Goal: Task Accomplishment & Management: Manage account settings

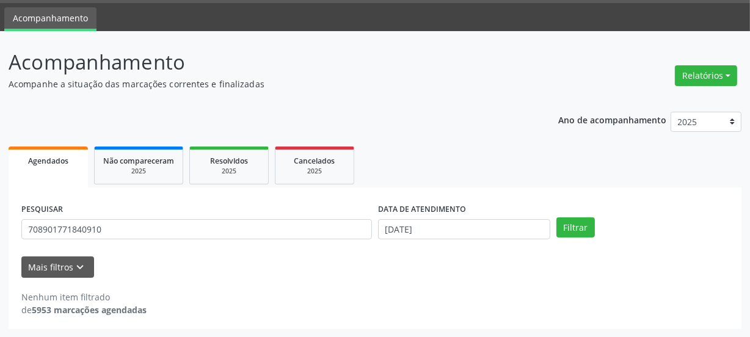
scroll to position [36, 0]
click at [147, 241] on div "PESQUISAR 708901771840910" at bounding box center [196, 224] width 357 height 48
click at [109, 226] on input "708901771840910" at bounding box center [196, 229] width 351 height 21
drag, startPoint x: 105, startPoint y: 226, endPoint x: 0, endPoint y: 237, distance: 105.6
click at [0, 237] on div "Acompanhamento Acompanhe a situação das marcações correntes e finalizadas Relat…" at bounding box center [375, 184] width 750 height 307
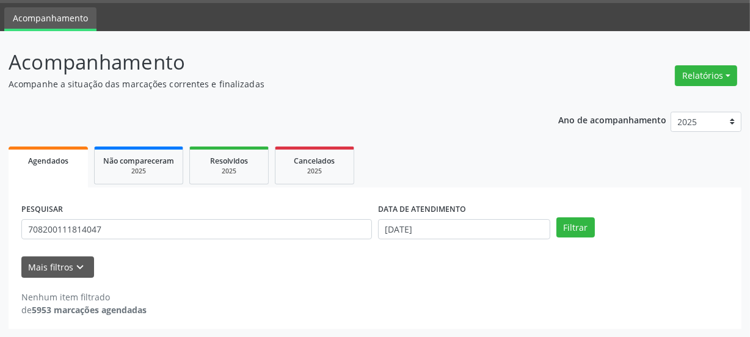
type input "708200111814047"
click at [557, 217] on button "Filtrar" at bounding box center [576, 227] width 38 height 21
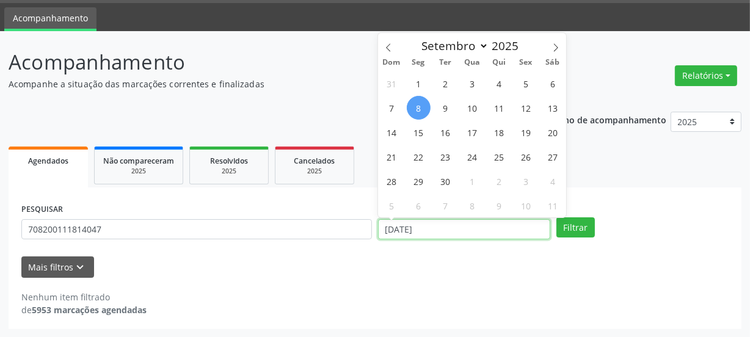
click at [448, 226] on input "[DATE]" at bounding box center [464, 229] width 172 height 21
drag, startPoint x: 444, startPoint y: 226, endPoint x: 356, endPoint y: 225, distance: 88.0
click at [359, 230] on div "PESQUISAR 708200111814047 DATA DE ATENDIMENTO [DATE] Filtrar" at bounding box center [375, 224] width 714 height 48
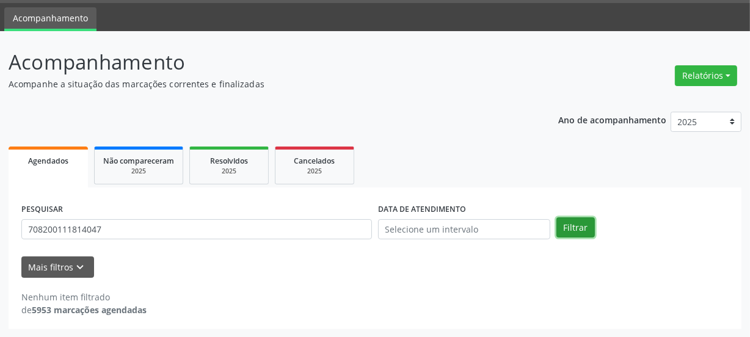
click at [582, 226] on button "Filtrar" at bounding box center [576, 227] width 38 height 21
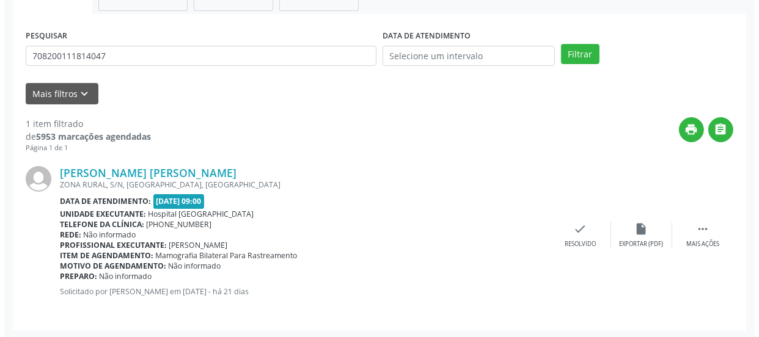
scroll to position [211, 0]
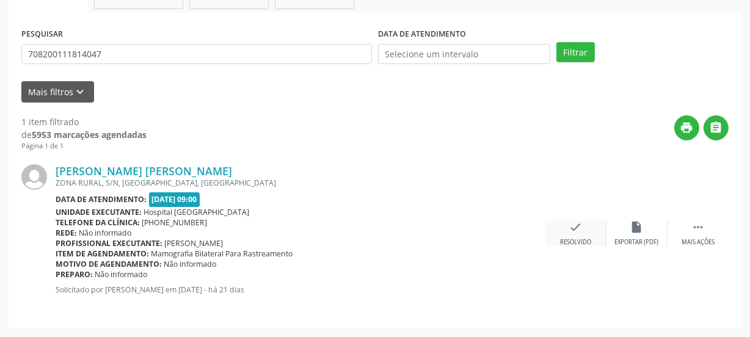
click at [571, 238] on div "Resolvido" at bounding box center [575, 242] width 31 height 9
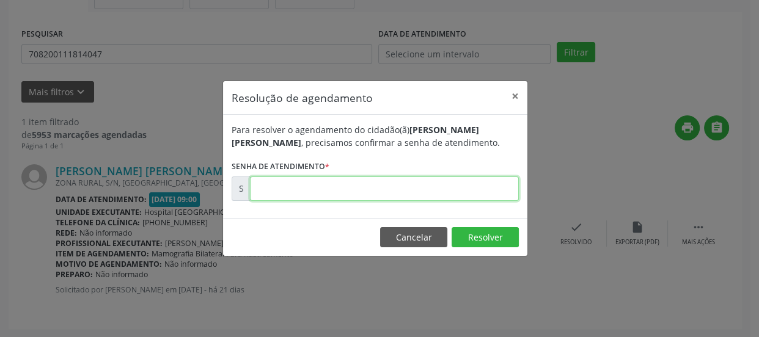
click at [444, 187] on input "text" at bounding box center [384, 189] width 269 height 24
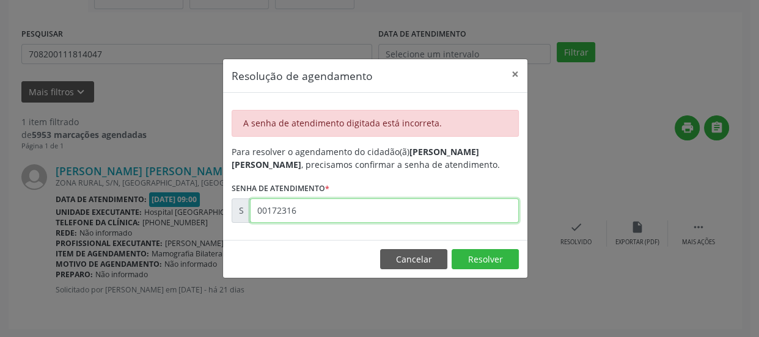
drag, startPoint x: 302, startPoint y: 211, endPoint x: 221, endPoint y: 210, distance: 80.7
click at [223, 210] on div "A senha de atendimento digitada está incorreta. Para resolver o agendamento do …" at bounding box center [375, 166] width 304 height 147
type input "00172316"
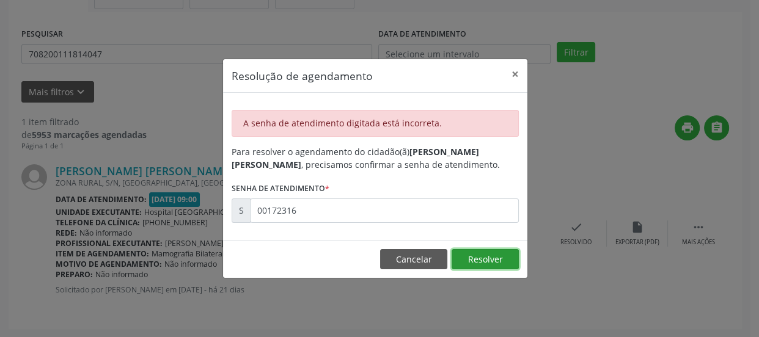
click at [470, 255] on button "Resolver" at bounding box center [484, 259] width 67 height 21
click at [513, 68] on button "×" at bounding box center [515, 74] width 24 height 30
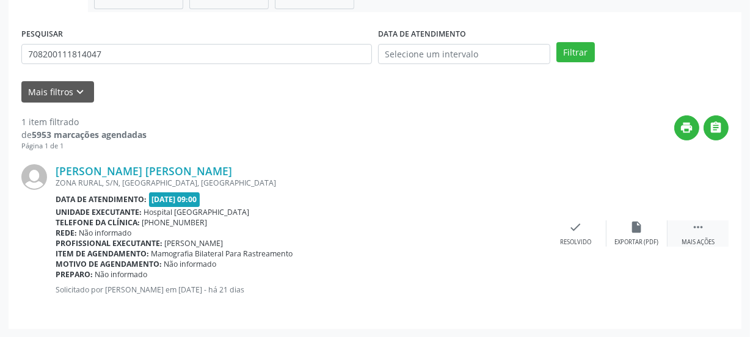
click at [696, 229] on icon "" at bounding box center [698, 227] width 13 height 13
click at [511, 230] on icon "print" at bounding box center [514, 227] width 13 height 13
click at [397, 229] on icon "check" at bounding box center [392, 227] width 13 height 13
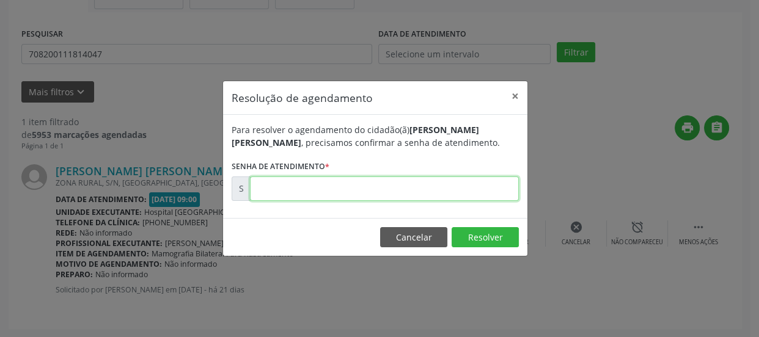
click at [384, 192] on input "text" at bounding box center [384, 189] width 269 height 24
type input "00172315"
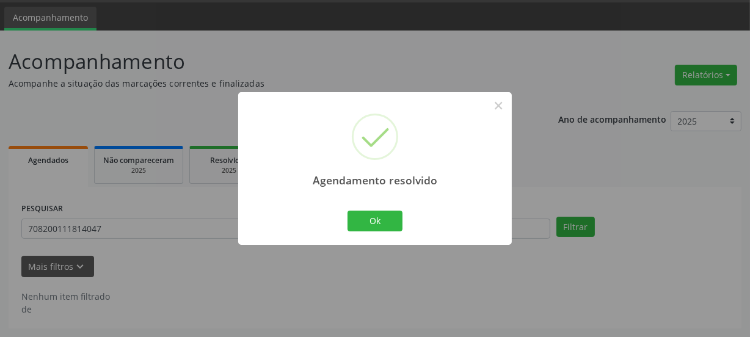
scroll to position [36, 0]
click at [367, 224] on button "Ok" at bounding box center [375, 221] width 55 height 21
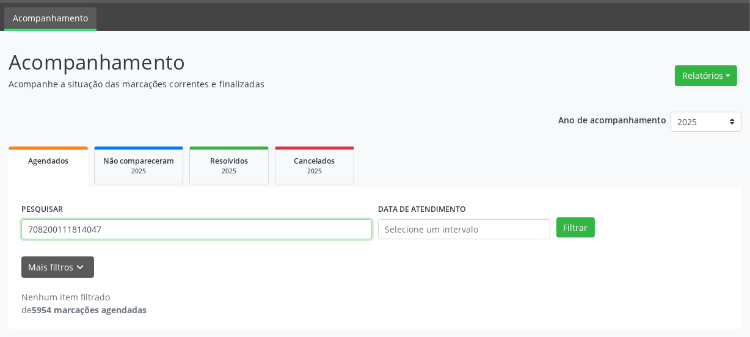
drag, startPoint x: 119, startPoint y: 225, endPoint x: 0, endPoint y: 146, distance: 142.7
click at [0, 188] on div "Acompanhamento Acompanhe a situação das marcações correntes e finalizadas Relat…" at bounding box center [375, 184] width 750 height 307
paste input "609176590490"
type input "708609176590490"
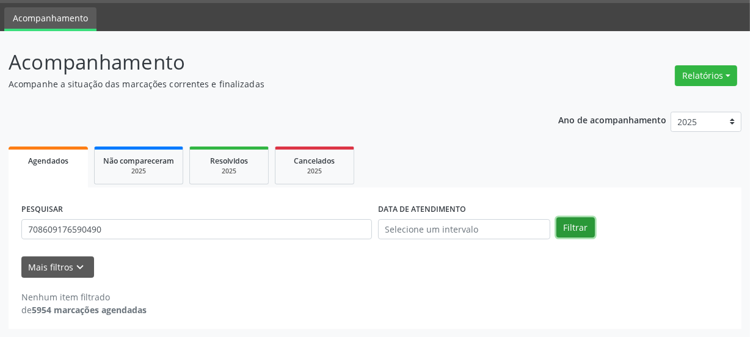
click at [578, 229] on button "Filtrar" at bounding box center [576, 227] width 38 height 21
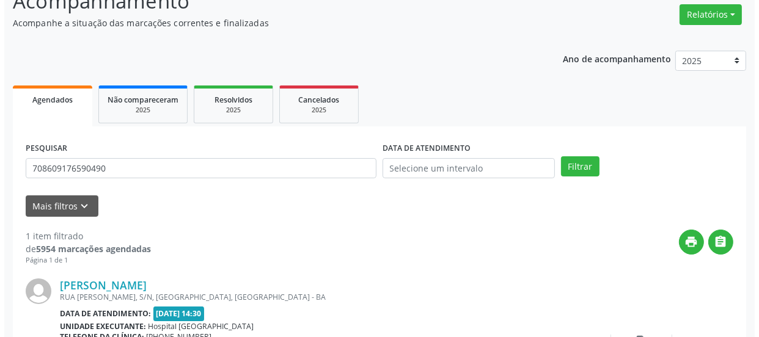
scroll to position [211, 0]
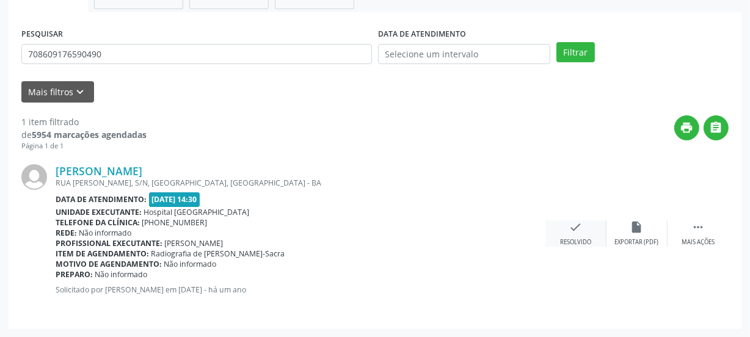
click at [561, 232] on div "check Resolvido" at bounding box center [576, 234] width 61 height 26
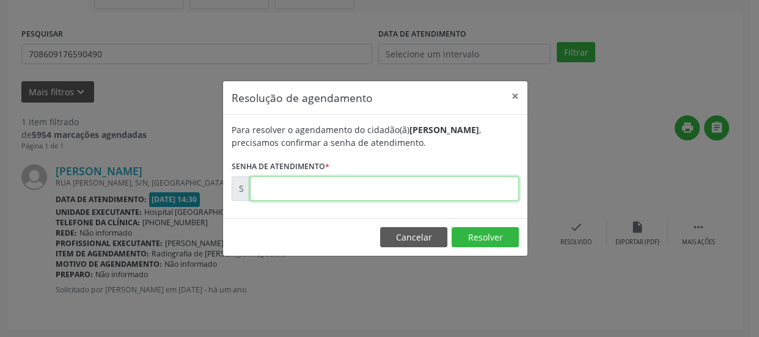
click at [439, 194] on input "text" at bounding box center [384, 189] width 269 height 24
type input "00170542"
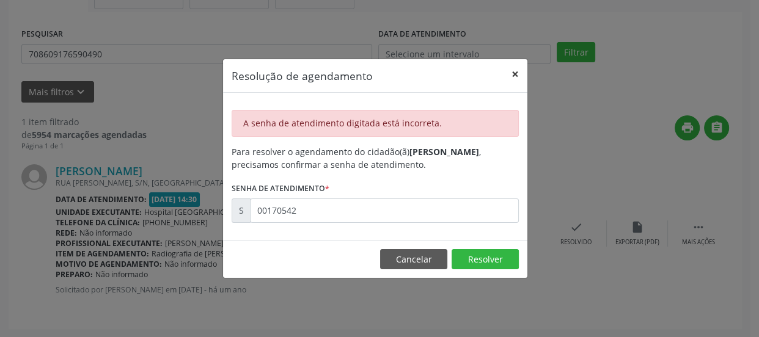
click at [514, 76] on button "×" at bounding box center [515, 74] width 24 height 30
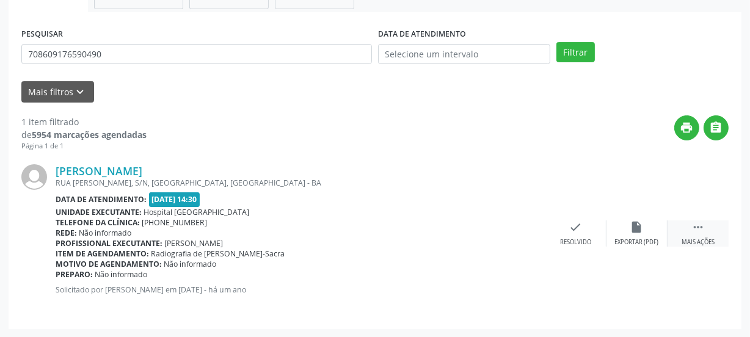
drag, startPoint x: 695, startPoint y: 228, endPoint x: 673, endPoint y: 227, distance: 21.5
click at [695, 229] on icon "" at bounding box center [698, 227] width 13 height 13
click at [519, 225] on icon "print" at bounding box center [514, 227] width 13 height 13
click at [392, 232] on icon "check" at bounding box center [392, 227] width 13 height 13
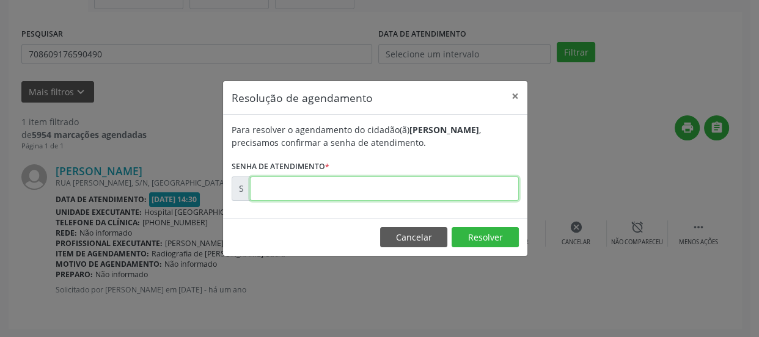
drag, startPoint x: 381, startPoint y: 189, endPoint x: 385, endPoint y: 180, distance: 10.7
click at [385, 186] on input "text" at bounding box center [384, 189] width 269 height 24
type input "00106272"
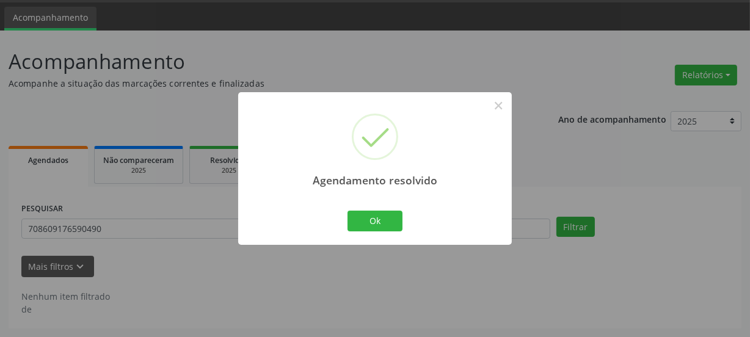
scroll to position [36, 0]
drag, startPoint x: 367, startPoint y: 224, endPoint x: 380, endPoint y: 214, distance: 16.1
click at [375, 217] on button "Ok" at bounding box center [375, 221] width 55 height 21
